Goal: Task Accomplishment & Management: Use online tool/utility

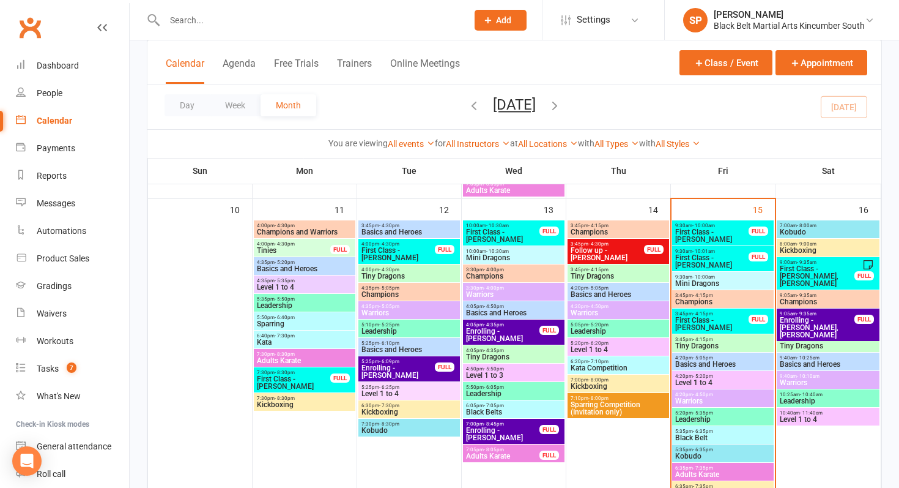
click at [294, 18] on input "text" at bounding box center [310, 20] width 298 height 17
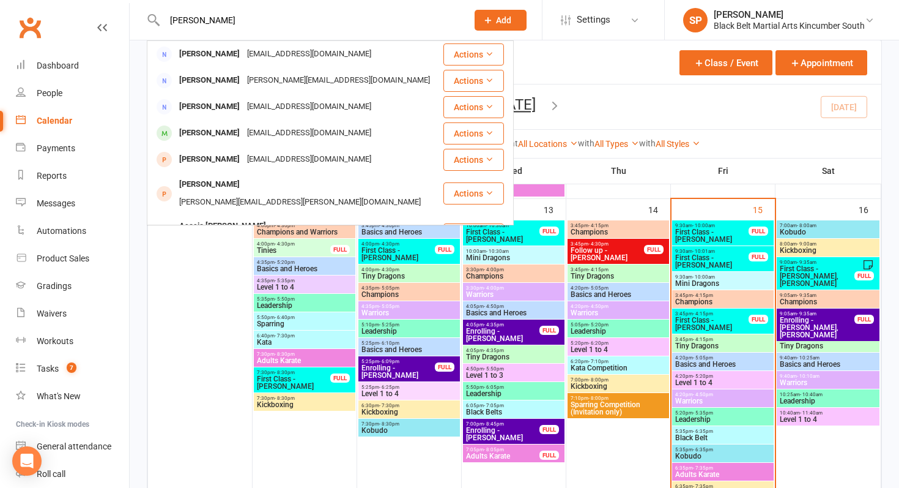
type input "[PERSON_NAME]"
click at [81, 262] on div "Product Sales" at bounding box center [63, 258] width 53 height 10
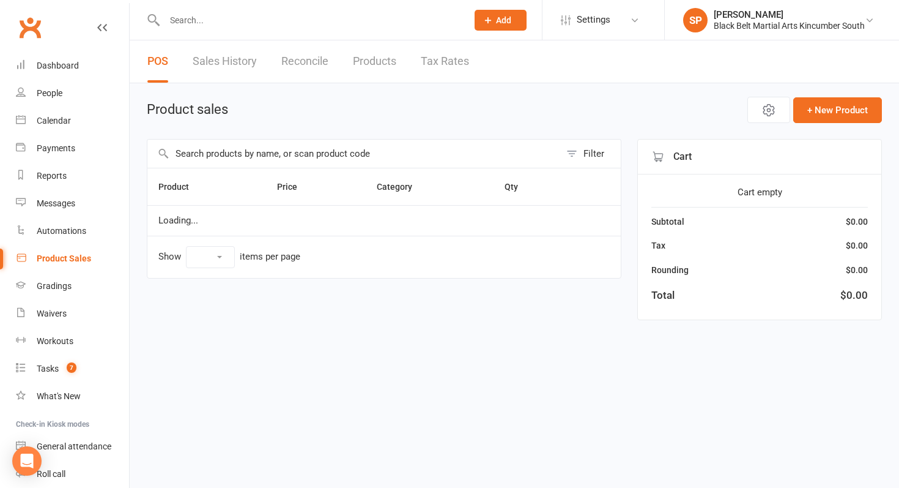
select select "10"
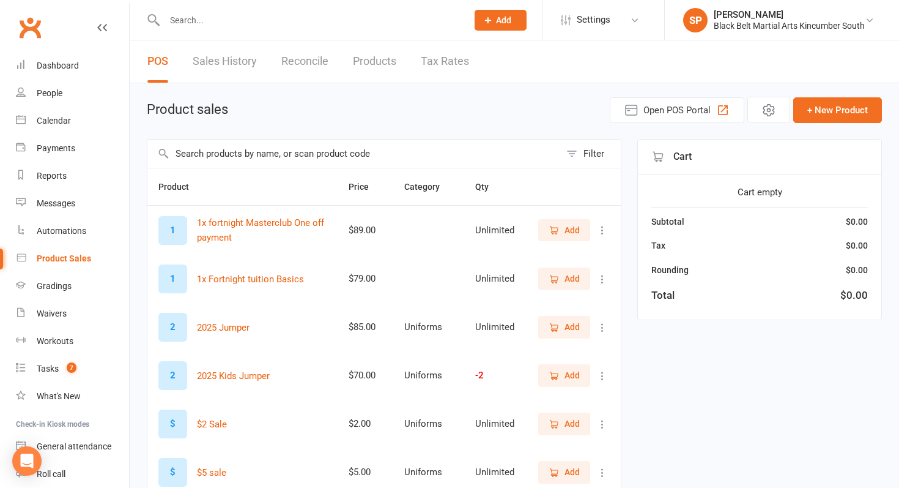
click at [276, 155] on input "text" at bounding box center [353, 153] width 413 height 28
type input "jumper"
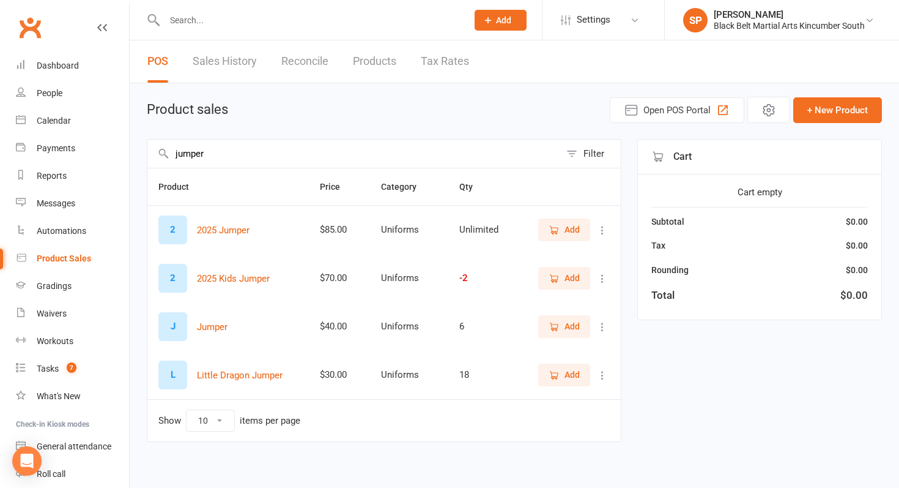
scroll to position [6, 0]
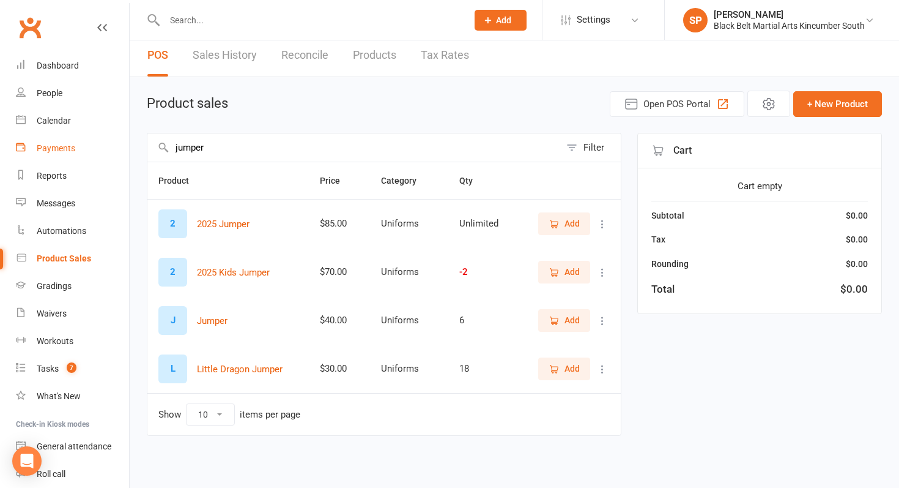
drag, startPoint x: 252, startPoint y: 144, endPoint x: 99, endPoint y: 133, distance: 153.4
click at [99, 133] on ui-view "Prospect Member Non-attending contact Class / event Appointment Grading event T…" at bounding box center [449, 233] width 899 height 473
